Goal: Transaction & Acquisition: Download file/media

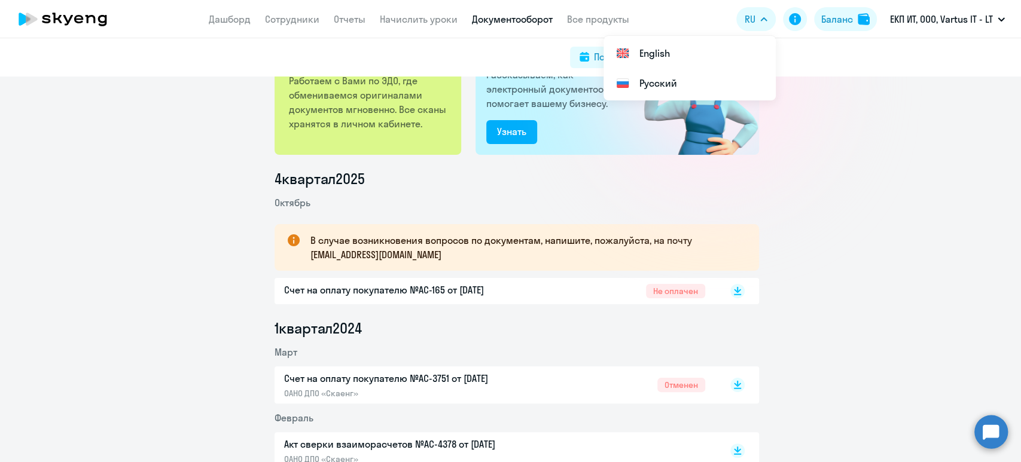
scroll to position [159, 0]
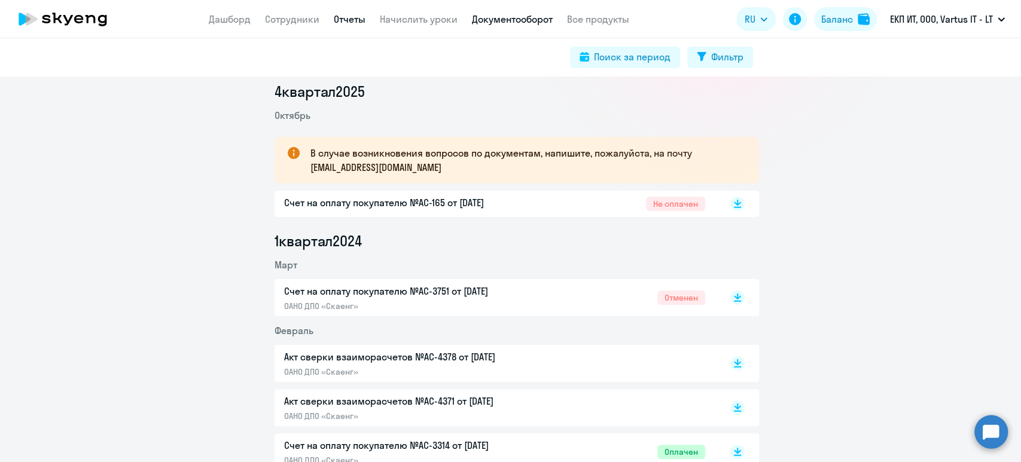
click at [350, 23] on link "Отчеты" at bounding box center [350, 19] width 32 height 12
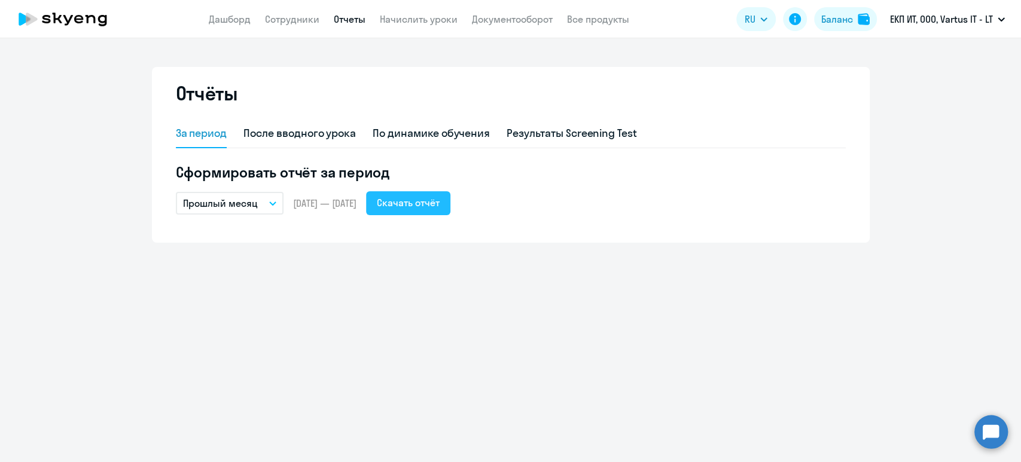
click at [439, 200] on div "Скачать отчёт" at bounding box center [408, 203] width 63 height 14
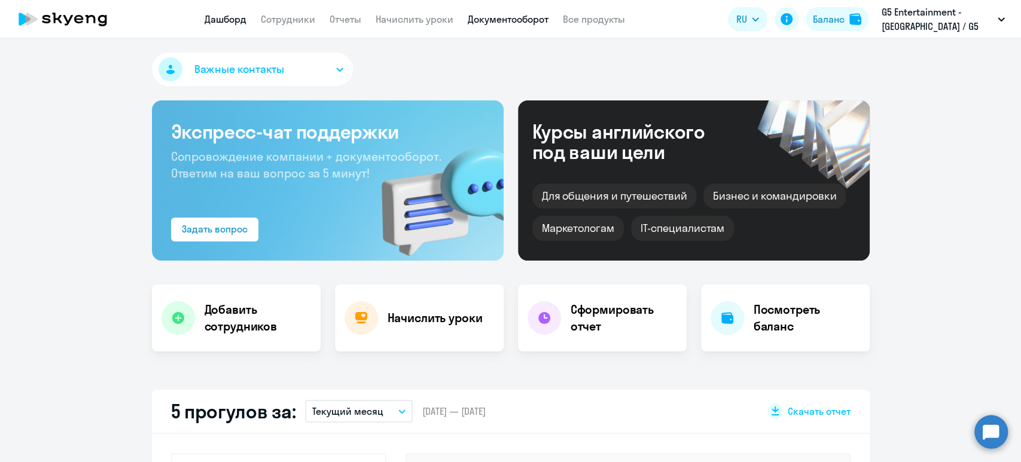
click at [507, 25] on link "Документооборот" at bounding box center [508, 19] width 81 height 12
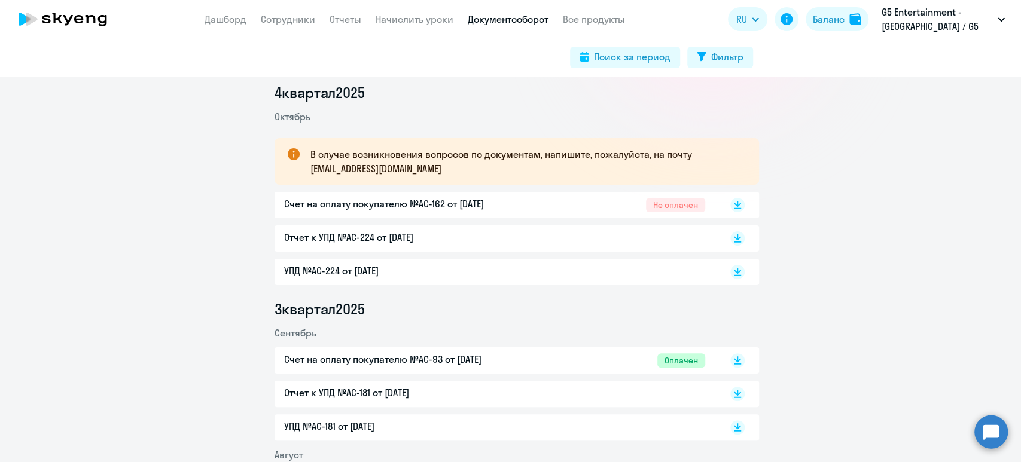
scroll to position [159, 0]
click at [734, 232] on rect at bounding box center [737, 237] width 14 height 14
click at [730, 271] on rect at bounding box center [737, 271] width 14 height 14
click at [734, 201] on icon at bounding box center [737, 202] width 7 height 6
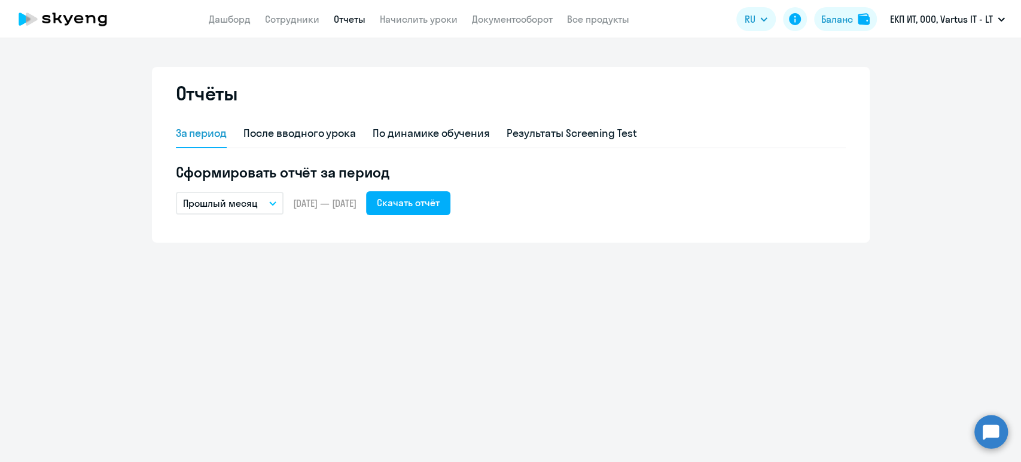
click at [453, 191] on div "Сформировать отчёт за период Прошлый месяц – [DATE] — [DATE] Скачать отчёт" at bounding box center [511, 189] width 670 height 53
click at [439, 204] on div "Скачать отчёт" at bounding box center [408, 203] width 63 height 14
